Goal: Information Seeking & Learning: Learn about a topic

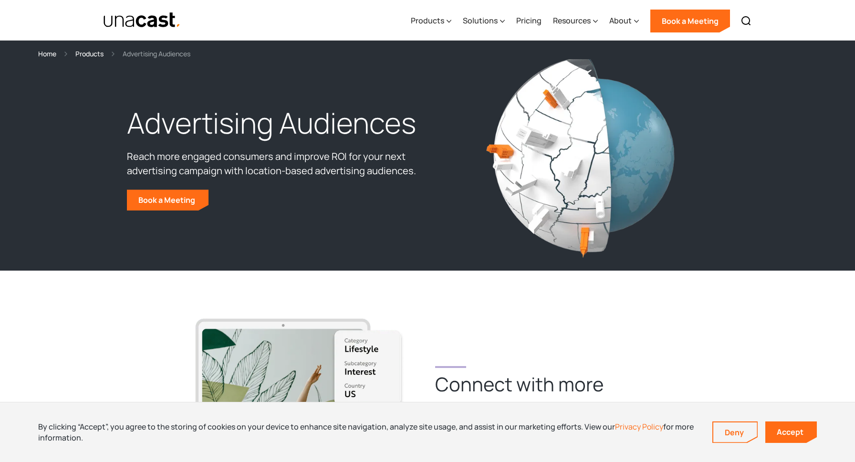
click at [178, 213] on div "Advertising Audiences Reach more engaged consumers and improve ROI for your nex…" at bounding box center [427, 156] width 611 height 165
click at [178, 205] on link "Book a Meeting" at bounding box center [168, 199] width 82 height 21
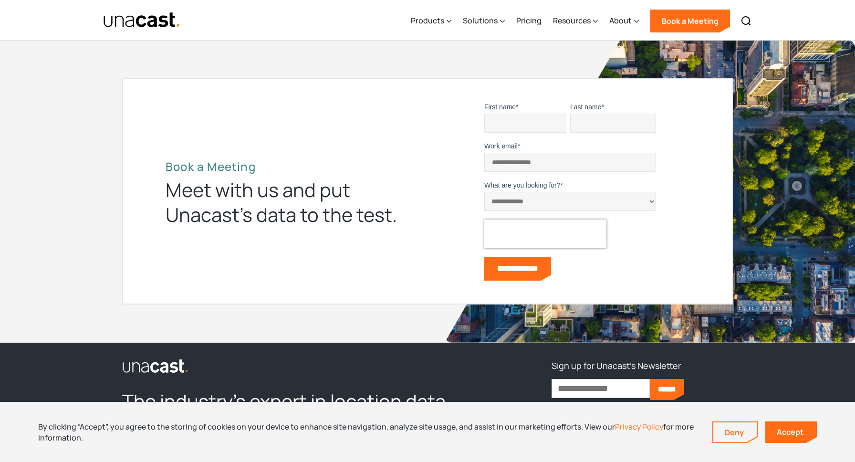
scroll to position [3539, 0]
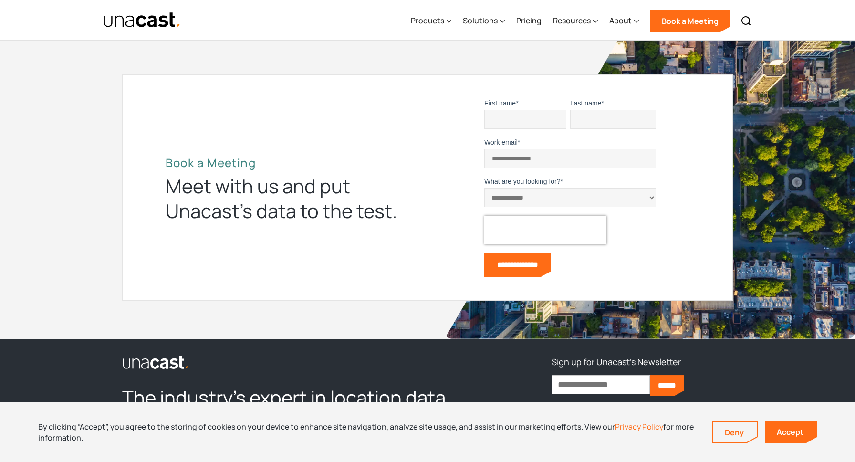
click at [498, 127] on input "First name *" at bounding box center [525, 119] width 82 height 19
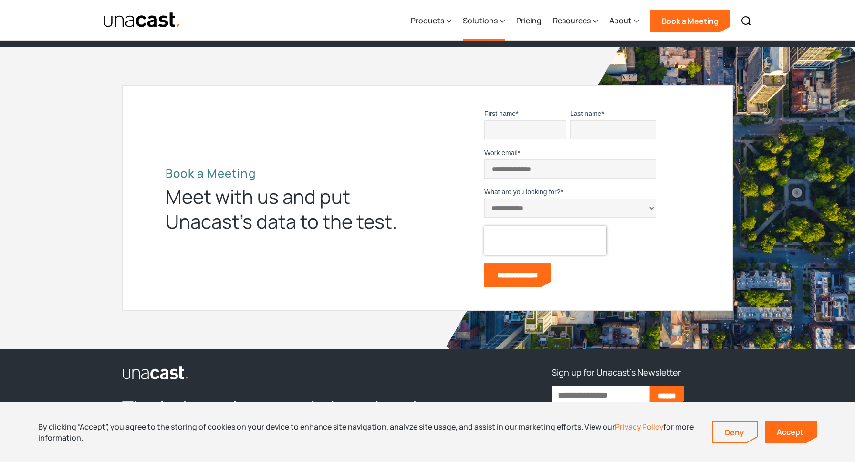
click at [483, 19] on div "Solutions" at bounding box center [480, 20] width 35 height 11
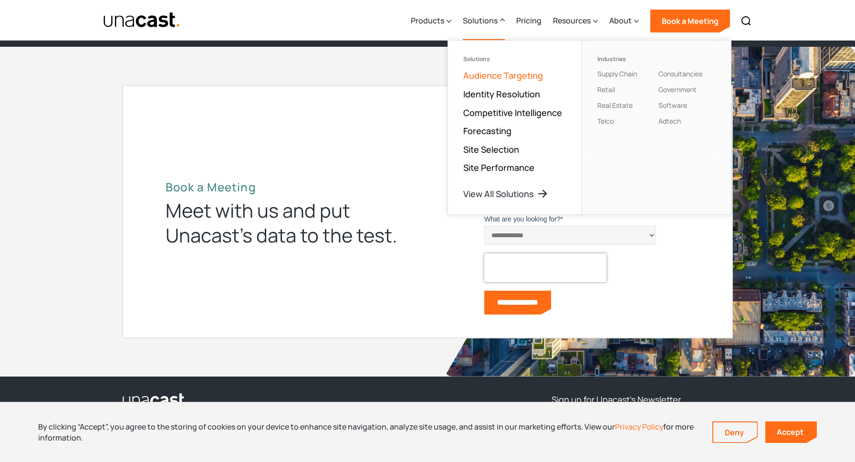
click at [528, 78] on link "Audience Targeting" at bounding box center [503, 75] width 80 height 11
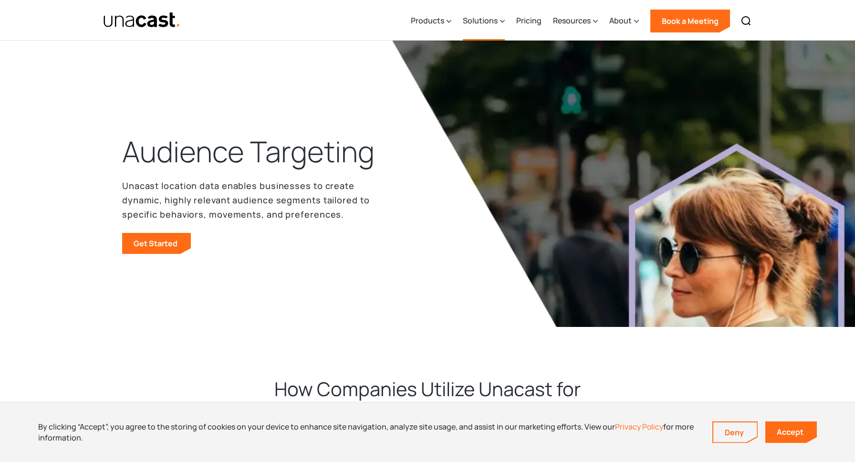
click at [485, 22] on div "Solutions" at bounding box center [480, 20] width 35 height 11
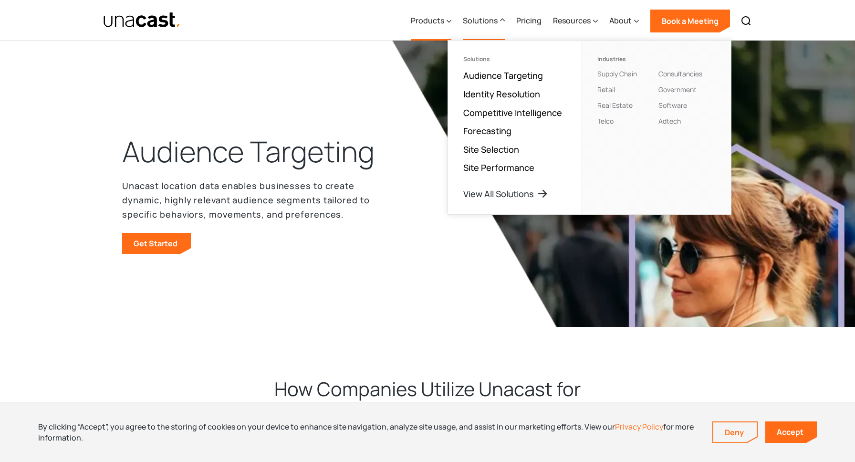
click at [444, 25] on div "Products" at bounding box center [427, 20] width 33 height 11
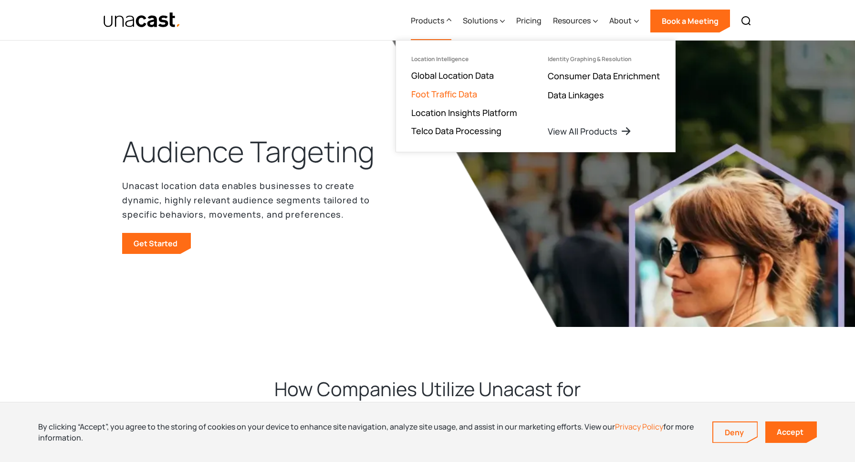
click at [468, 91] on link "Foot Traffic Data" at bounding box center [444, 93] width 66 height 11
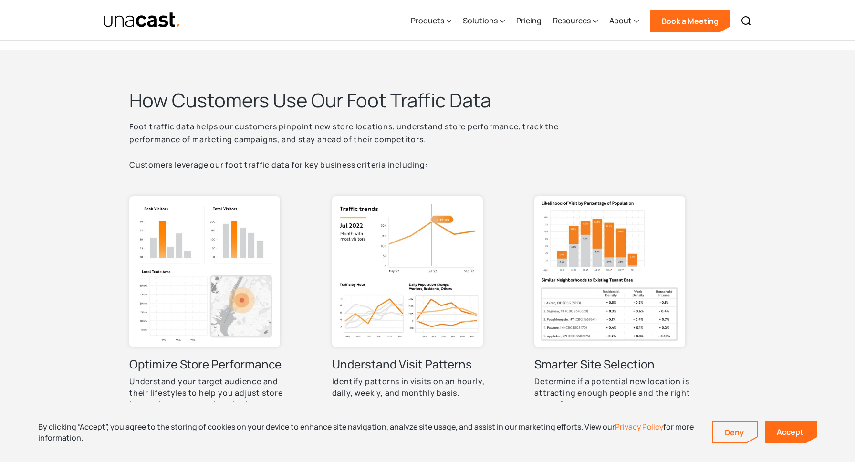
scroll to position [347, 0]
click at [152, 136] on p "Foot traffic data helps our customers pinpoint new store locations, understand …" at bounding box center [367, 144] width 477 height 51
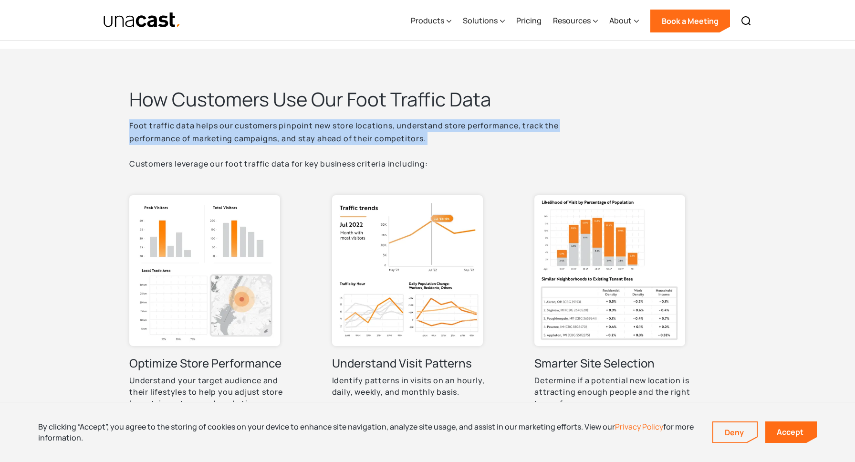
click at [152, 136] on p "Foot traffic data helps our customers pinpoint new store locations, understand …" at bounding box center [367, 144] width 477 height 51
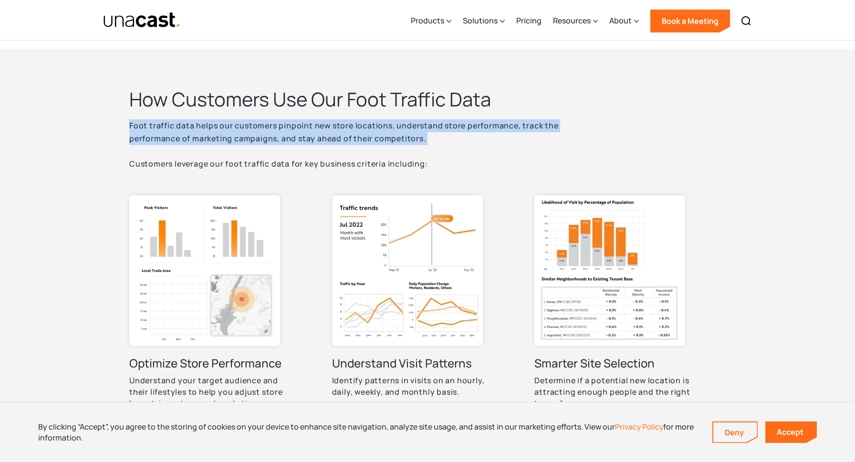
click at [152, 136] on p "Foot traffic data helps our customers pinpoint new store locations, understand …" at bounding box center [367, 144] width 477 height 51
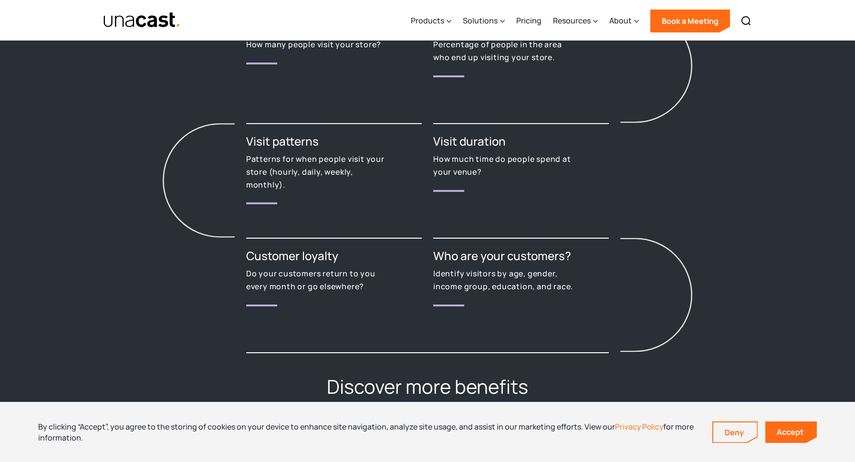
scroll to position [1208, 0]
click at [281, 260] on h3 "Customer loyalty" at bounding box center [334, 254] width 176 height 15
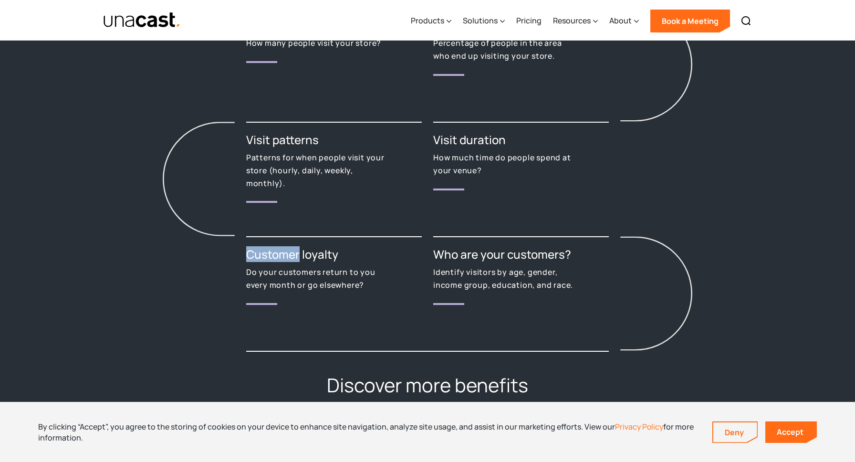
click at [281, 260] on h3 "Customer loyalty" at bounding box center [334, 254] width 176 height 15
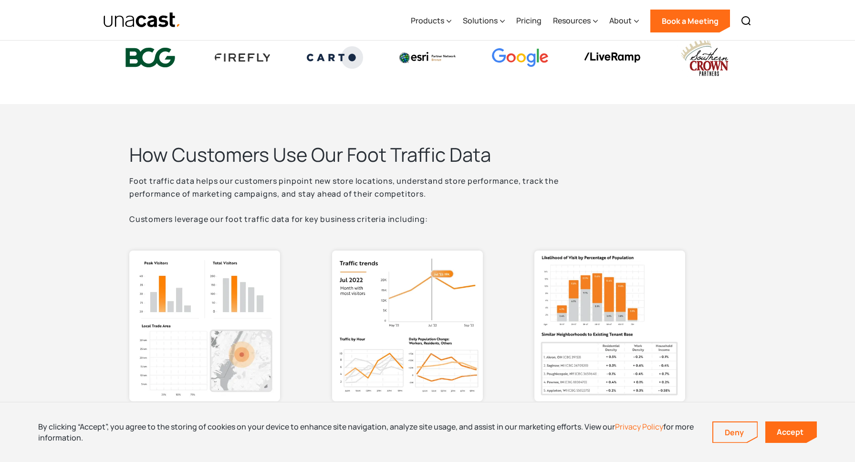
scroll to position [280, 0]
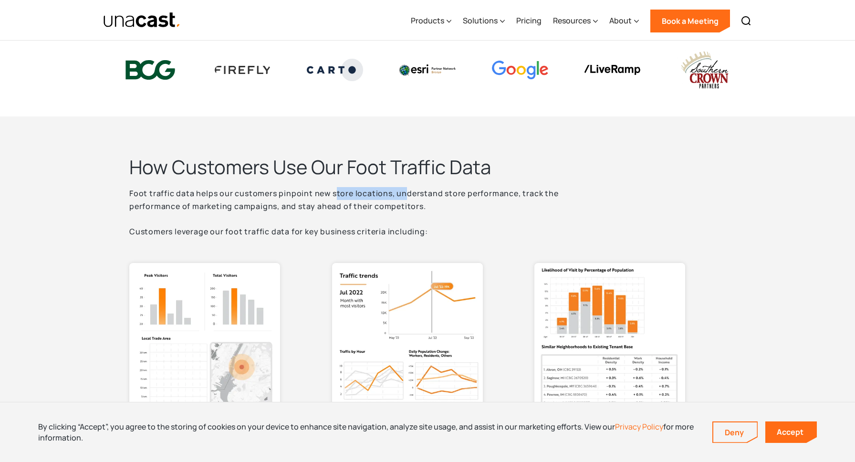
drag, startPoint x: 334, startPoint y: 196, endPoint x: 405, endPoint y: 194, distance: 70.7
click at [405, 194] on p "Foot traffic data helps our customers pinpoint new store locations, understand …" at bounding box center [367, 212] width 477 height 51
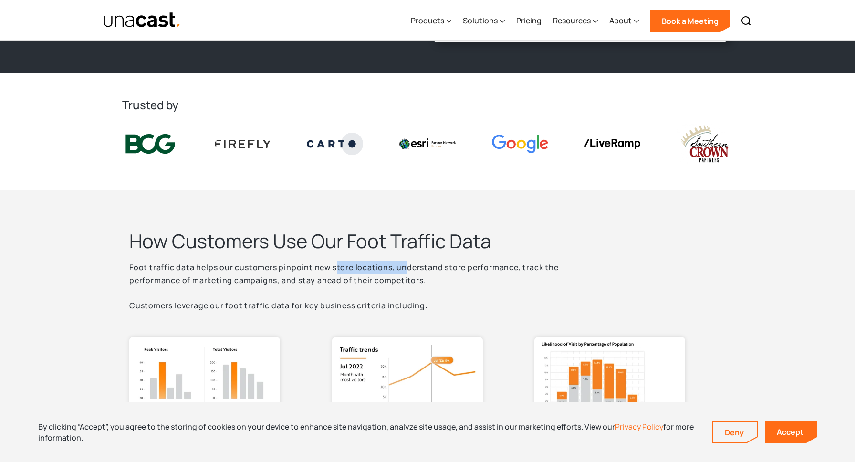
scroll to position [226, 0]
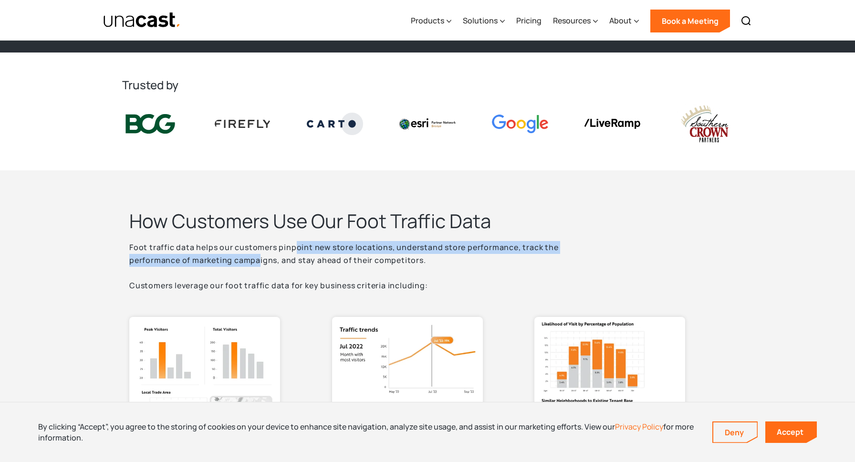
drag, startPoint x: 295, startPoint y: 248, endPoint x: 252, endPoint y: 260, distance: 44.5
click at [253, 258] on p "Foot traffic data helps our customers pinpoint new store locations, understand …" at bounding box center [367, 266] width 477 height 51
click at [324, 243] on p "Foot traffic data helps our customers pinpoint new store locations, understand …" at bounding box center [367, 266] width 477 height 51
drag, startPoint x: 378, startPoint y: 247, endPoint x: 385, endPoint y: 263, distance: 16.9
click at [385, 263] on p "Foot traffic data helps our customers pinpoint new store locations, understand …" at bounding box center [367, 266] width 477 height 51
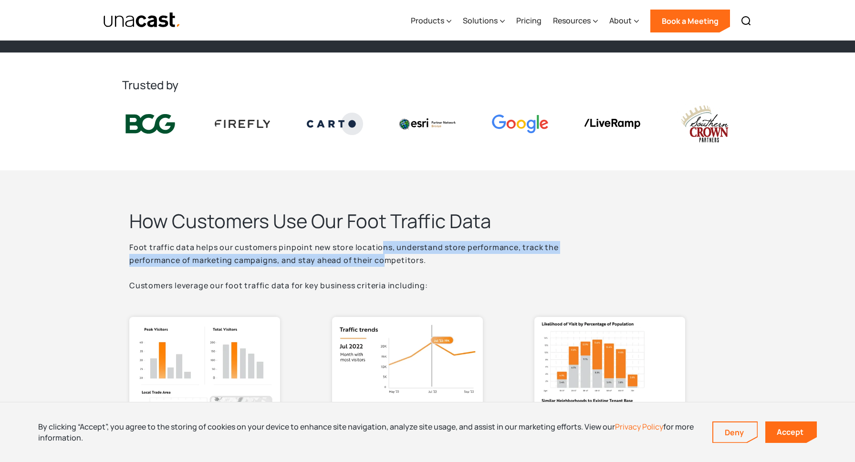
click at [303, 257] on p "Foot traffic data helps our customers pinpoint new store locations, understand …" at bounding box center [367, 266] width 477 height 51
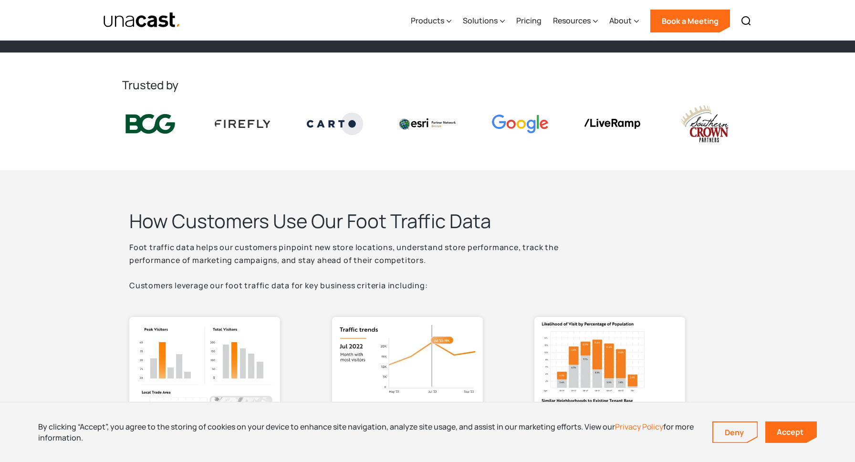
click at [303, 257] on p "Foot traffic data helps our customers pinpoint new store locations, understand …" at bounding box center [367, 266] width 477 height 51
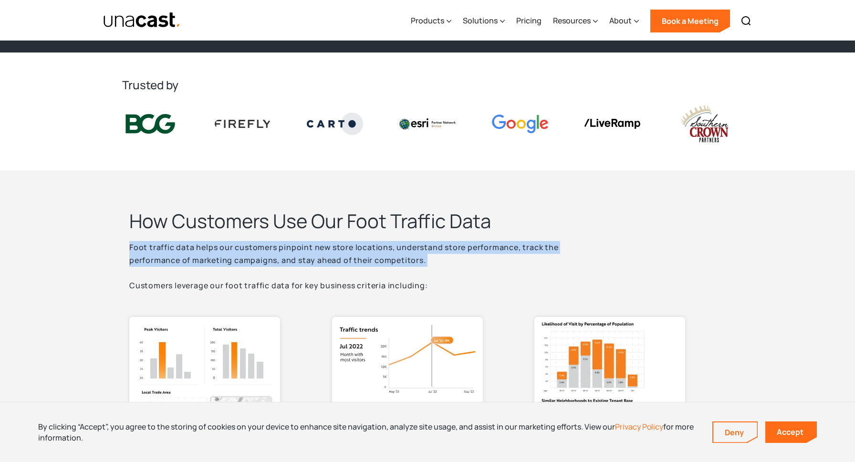
click at [303, 257] on p "Foot traffic data helps our customers pinpoint new store locations, understand …" at bounding box center [367, 266] width 477 height 51
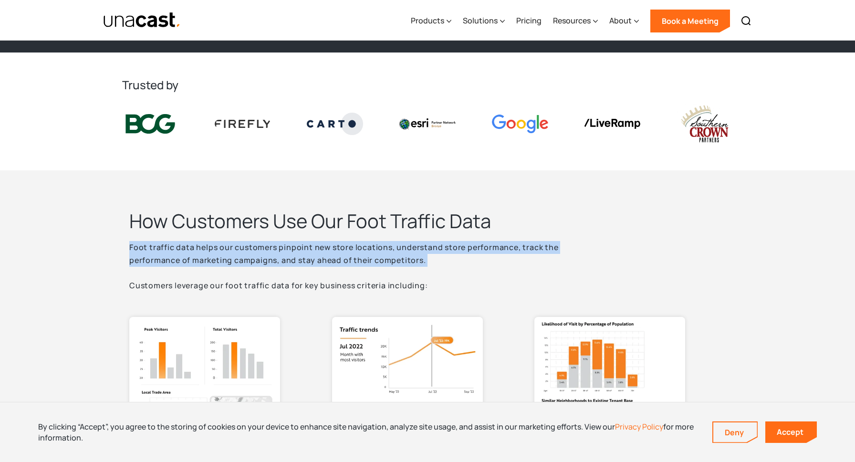
click at [303, 257] on p "Foot traffic data helps our customers pinpoint new store locations, understand …" at bounding box center [367, 266] width 477 height 51
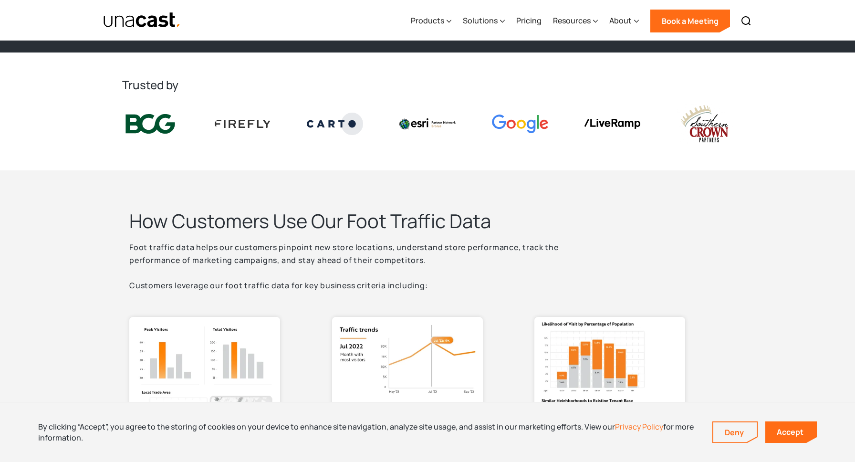
click at [303, 257] on p "Foot traffic data helps our customers pinpoint new store locations, understand …" at bounding box center [367, 266] width 477 height 51
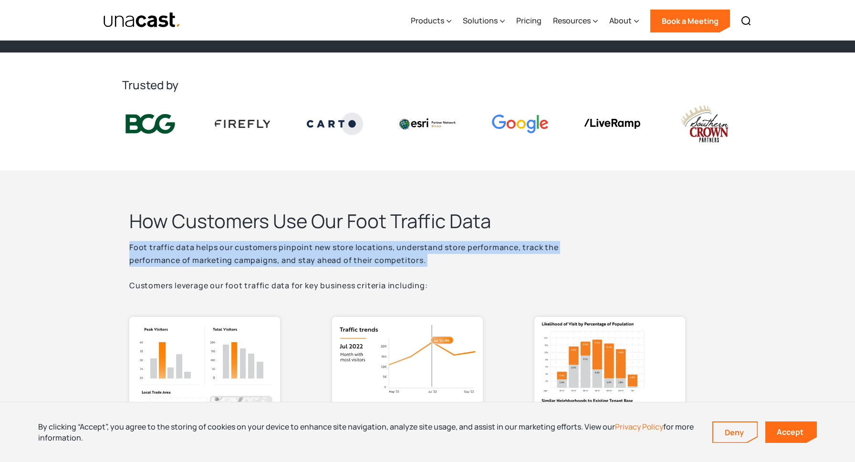
click at [303, 257] on p "Foot traffic data helps our customers pinpoint new store locations, understand …" at bounding box center [367, 266] width 477 height 51
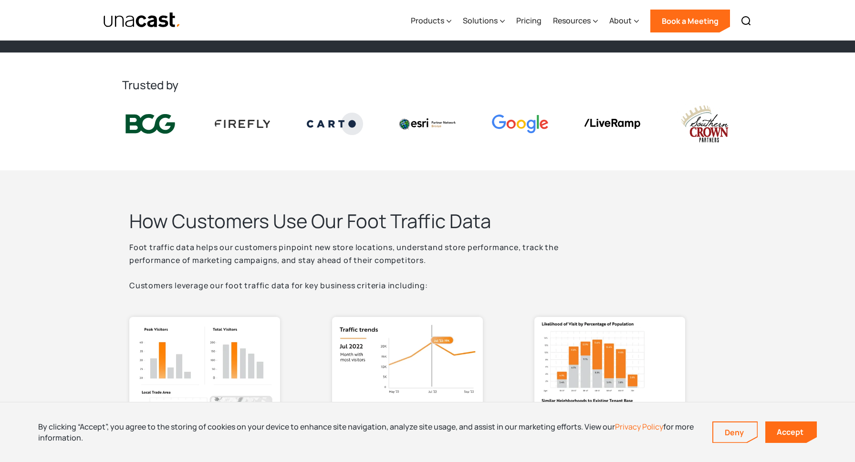
click at [303, 257] on p "Foot traffic data helps our customers pinpoint new store locations, understand …" at bounding box center [367, 266] width 477 height 51
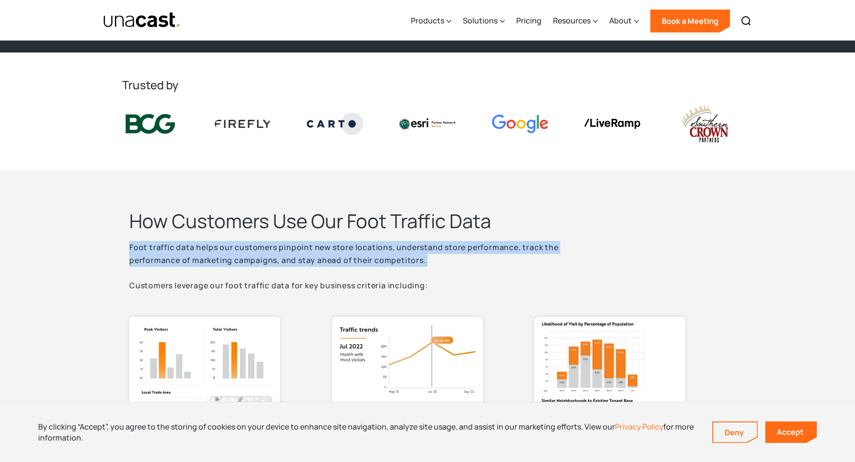
click at [303, 257] on p "Foot traffic data helps our customers pinpoint new store locations, understand …" at bounding box center [367, 266] width 477 height 51
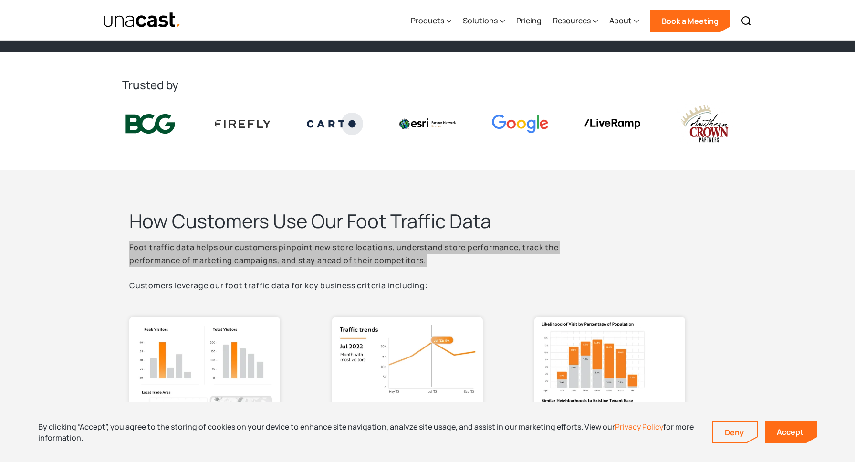
scroll to position [0, 0]
